Goal: Transaction & Acquisition: Book appointment/travel/reservation

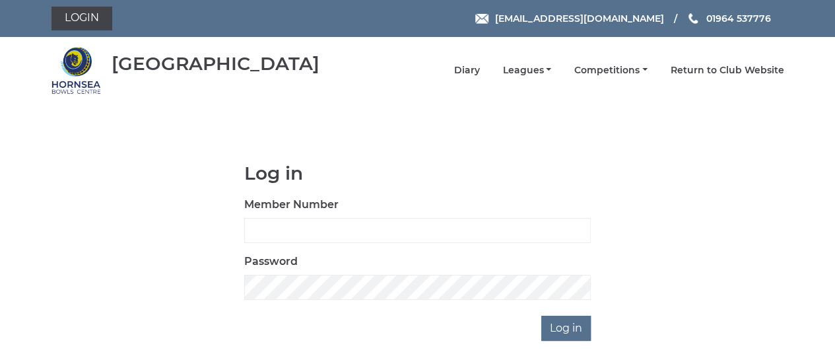
scroll to position [48, 0]
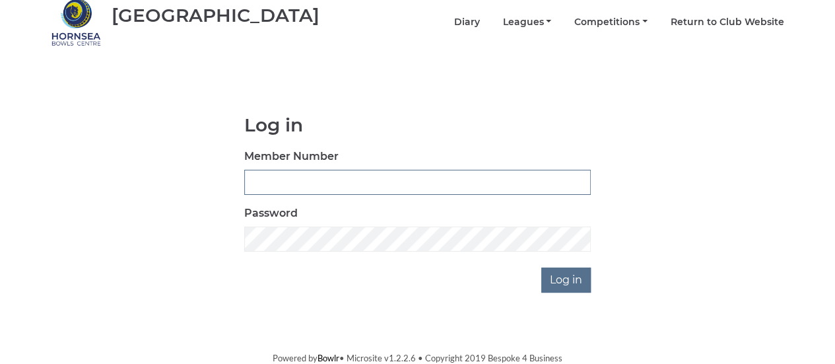
type input "0141"
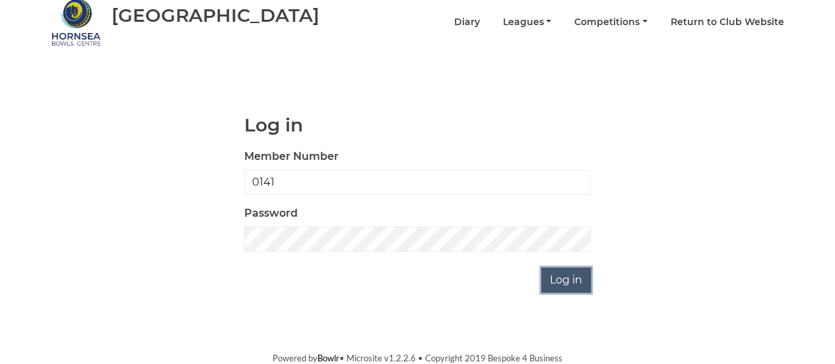
click at [575, 275] on input "Log in" at bounding box center [567, 279] width 50 height 25
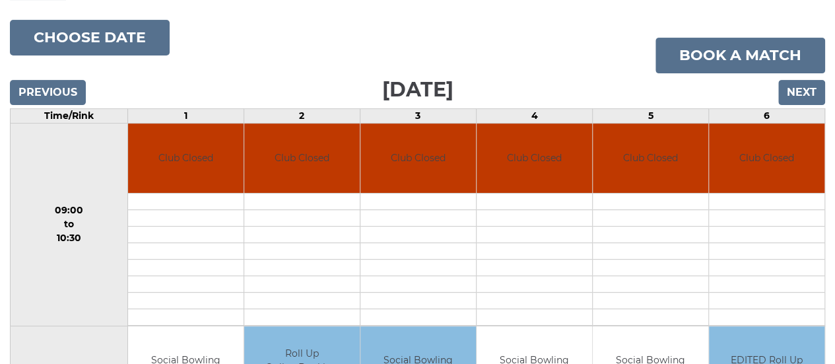
scroll to position [155, 0]
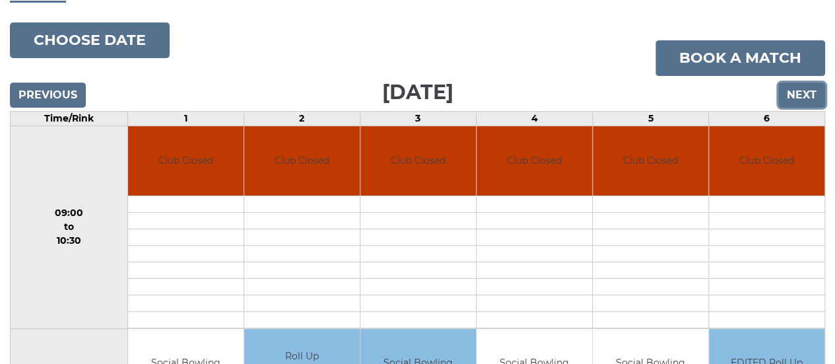
click at [806, 85] on input "Next" at bounding box center [802, 95] width 47 height 25
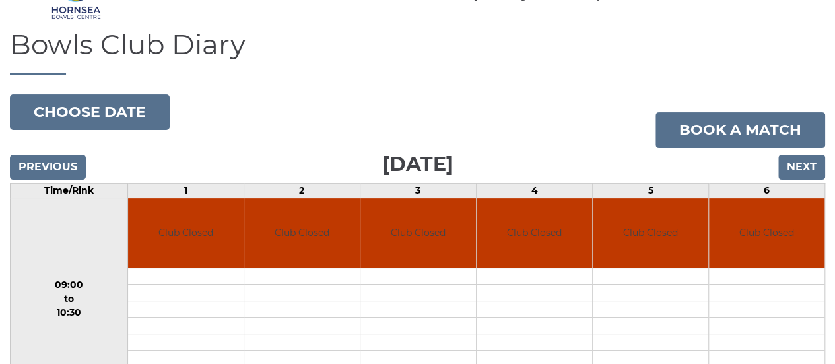
scroll to position [94, 0]
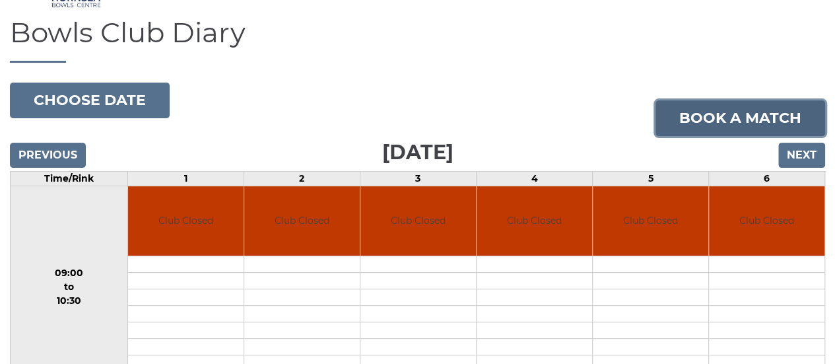
click at [766, 106] on link "Book a match" at bounding box center [741, 118] width 170 height 36
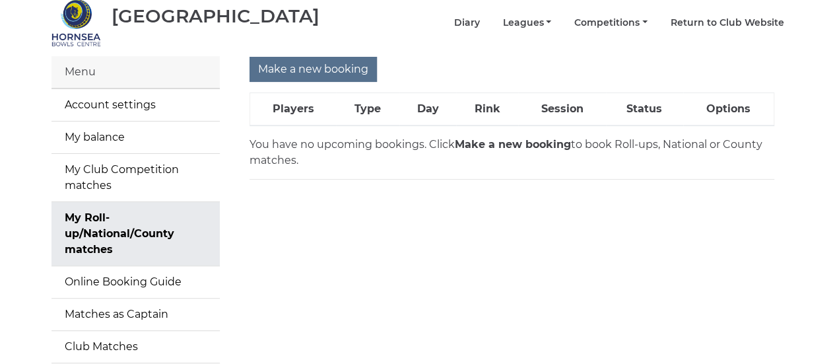
scroll to position [48, 0]
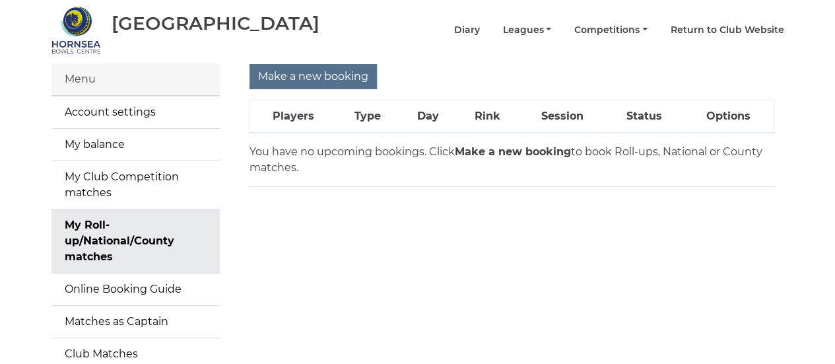
click at [520, 145] on strong "Make a new booking" at bounding box center [513, 151] width 116 height 13
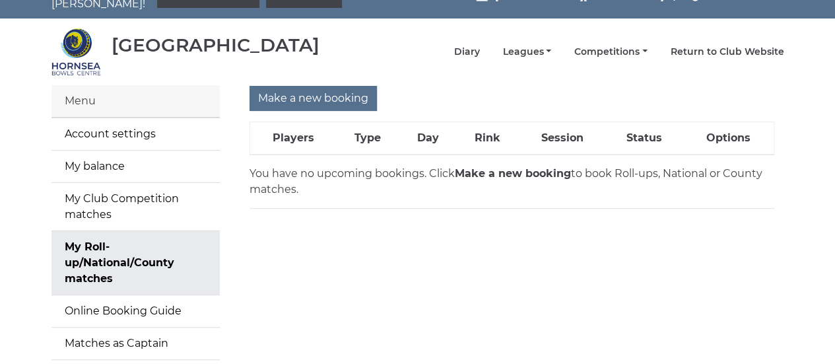
scroll to position [28, 0]
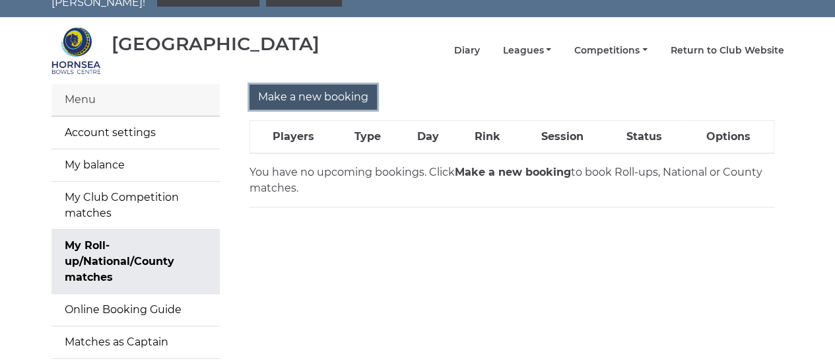
click at [339, 87] on input "Make a new booking" at bounding box center [313, 97] width 127 height 25
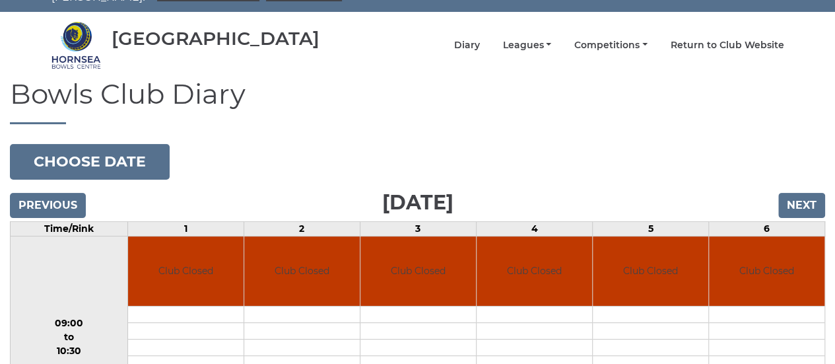
scroll to position [44, 0]
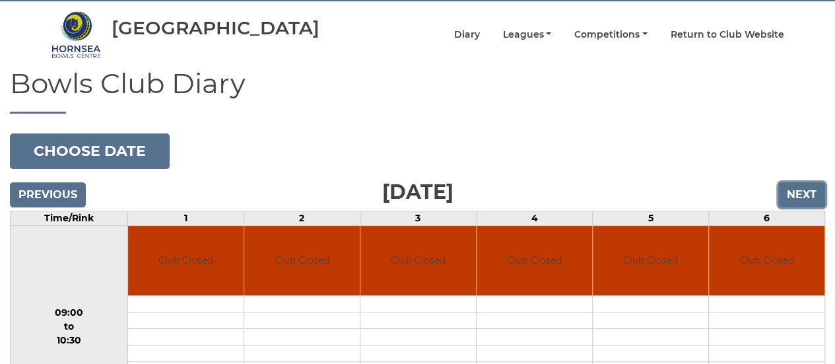
click at [802, 184] on input "Next" at bounding box center [802, 194] width 47 height 25
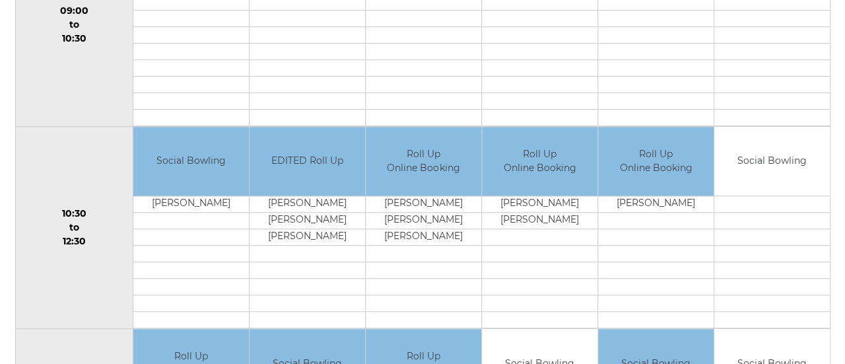
scroll to position [348, 0]
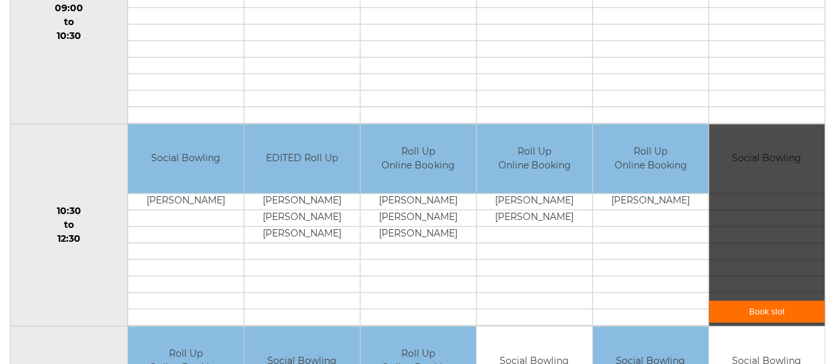
click at [758, 193] on div "Book slot" at bounding box center [767, 225] width 116 height 202
click at [775, 302] on link "Book slot" at bounding box center [767, 311] width 116 height 22
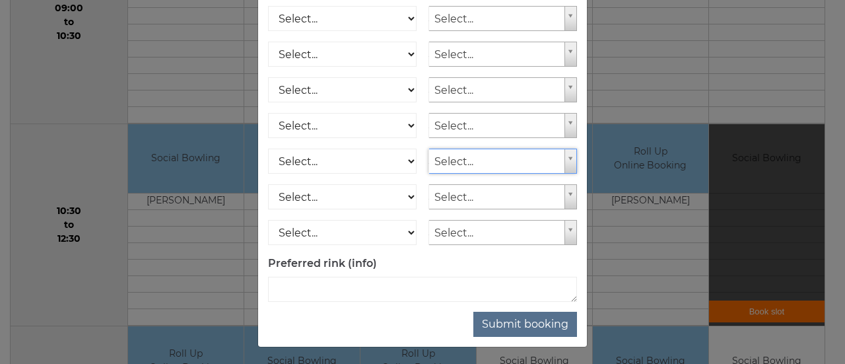
scroll to position [248, 0]
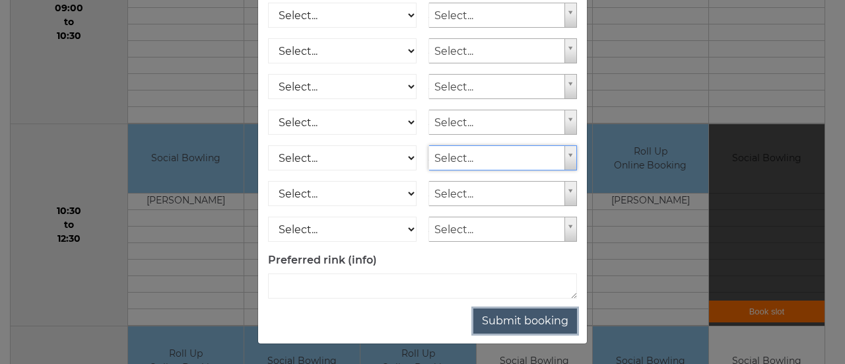
click at [540, 326] on button "Submit booking" at bounding box center [526, 320] width 104 height 25
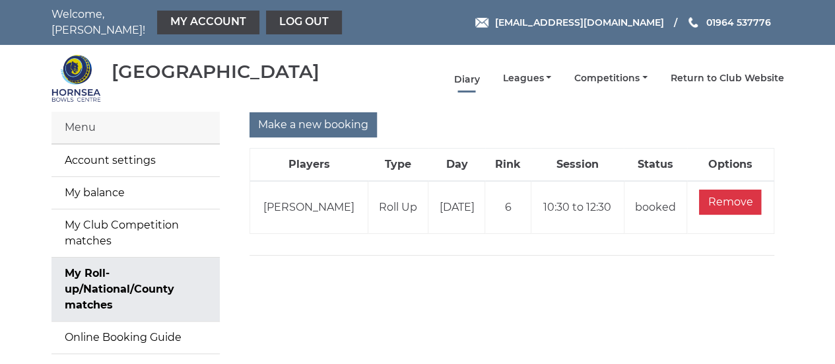
click at [476, 73] on link "Diary" at bounding box center [467, 79] width 26 height 13
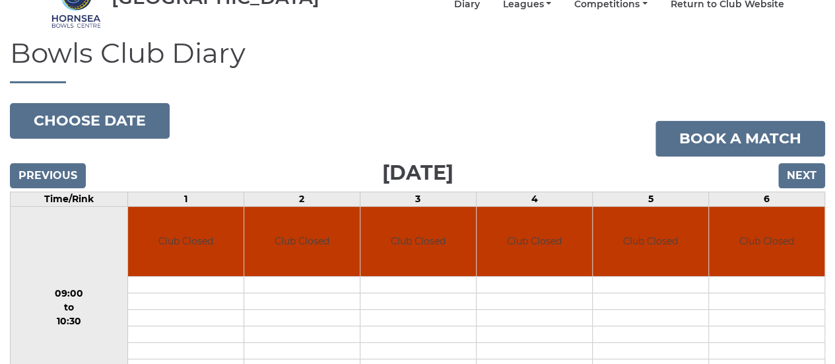
scroll to position [74, 0]
click at [808, 163] on input "Next" at bounding box center [802, 175] width 47 height 25
